Goal: Information Seeking & Learning: Stay updated

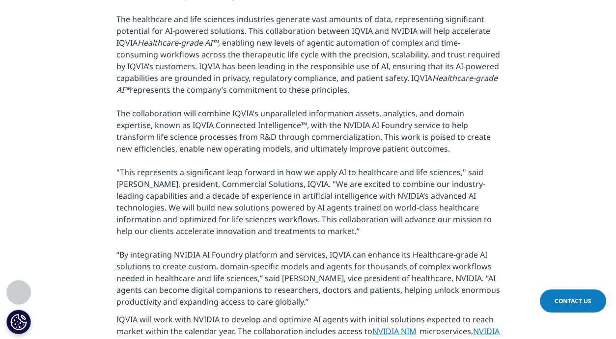
scroll to position [432, 0]
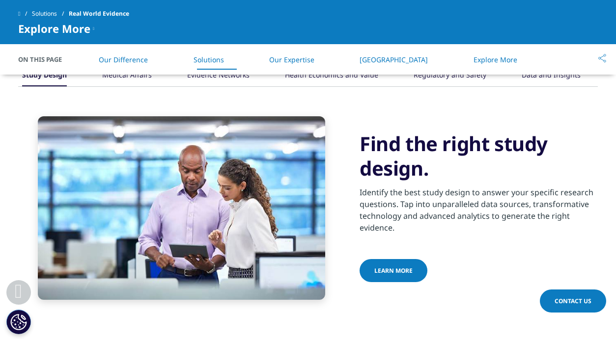
scroll to position [783, 0]
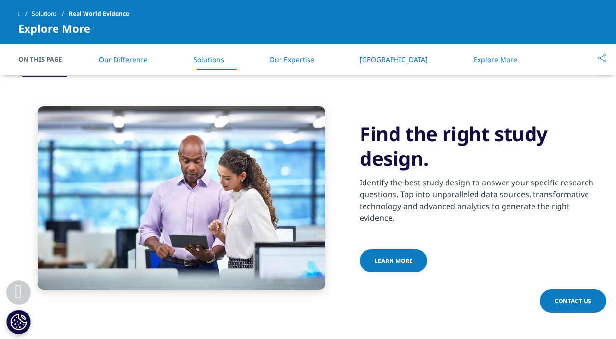
click at [388, 259] on span "Learn more" at bounding box center [393, 261] width 38 height 8
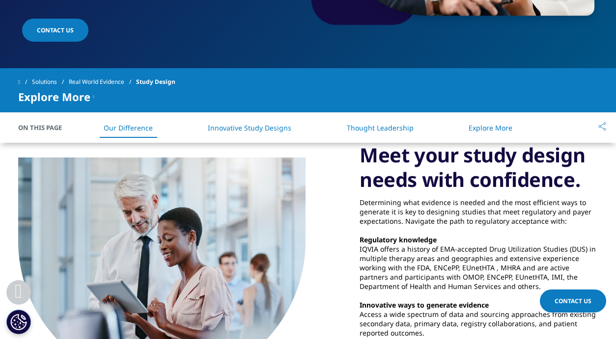
scroll to position [279, 0]
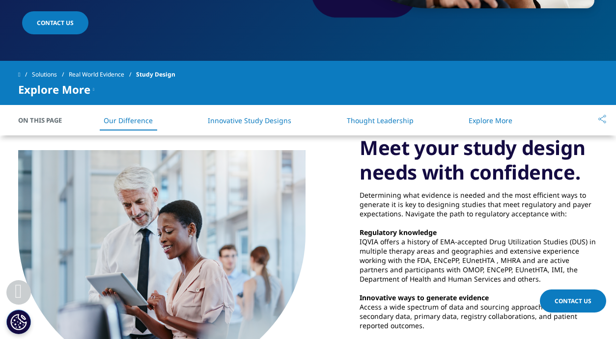
click at [239, 122] on link "Innovative Study Designs" at bounding box center [249, 120] width 83 height 9
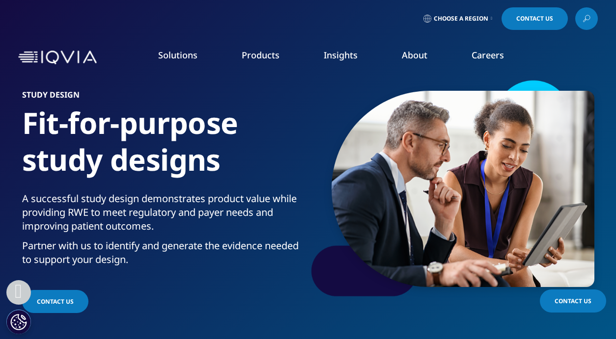
scroll to position [279, 0]
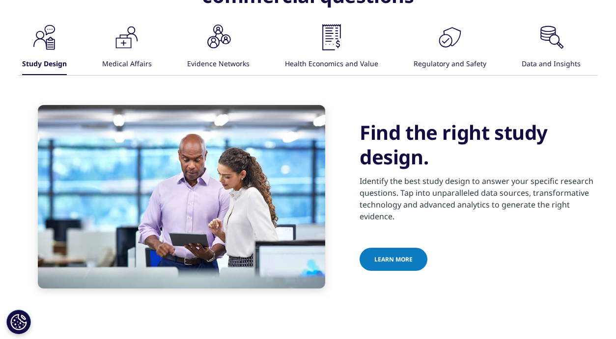
scroll to position [783, 0]
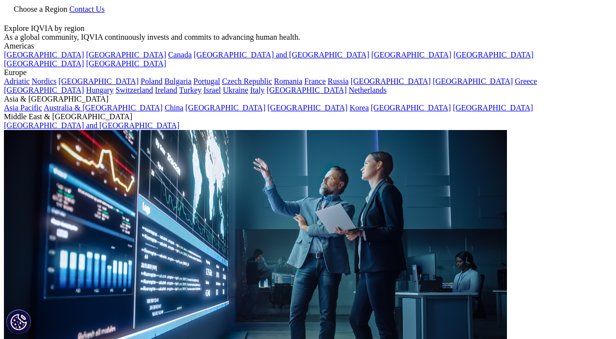
scroll to position [43, 0]
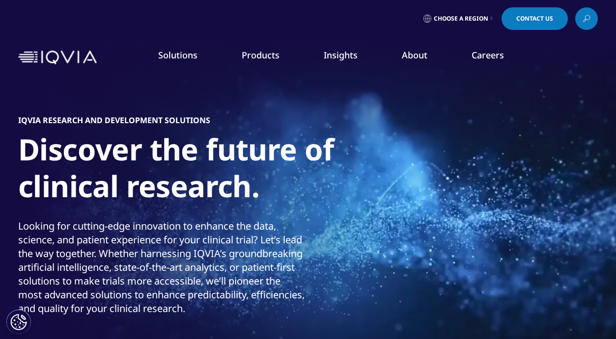
click at [328, 133] on link "News" at bounding box center [390, 132] width 150 height 11
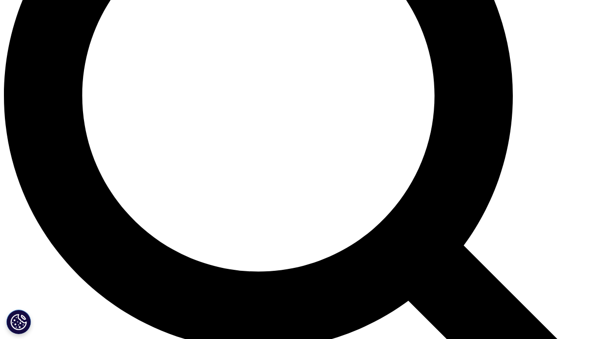
scroll to position [830, 0]
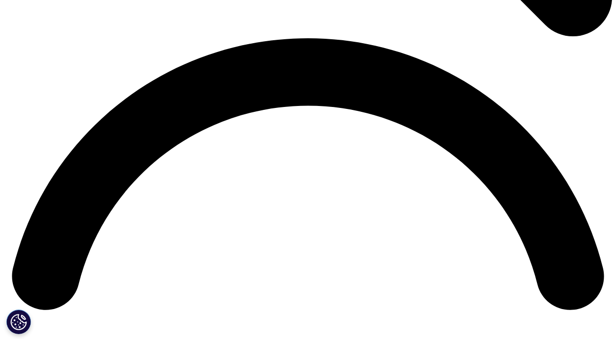
scroll to position [1196, 0]
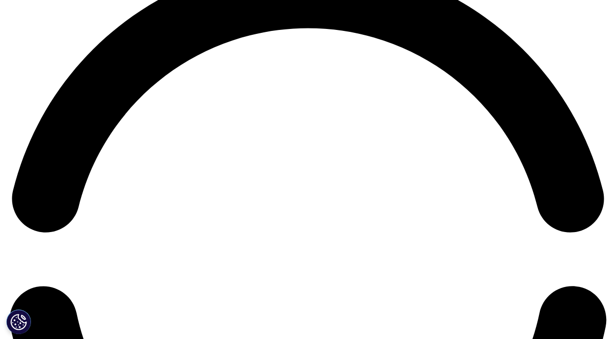
scroll to position [1289, 0]
